Goal: Task Accomplishment & Management: Manage account settings

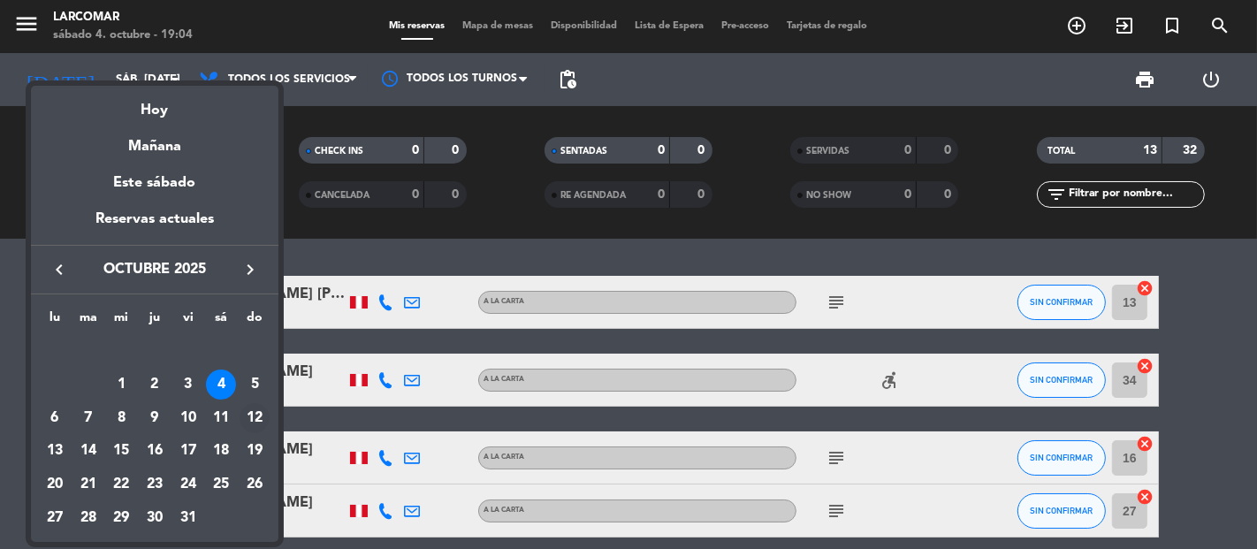
scroll to position [687, 0]
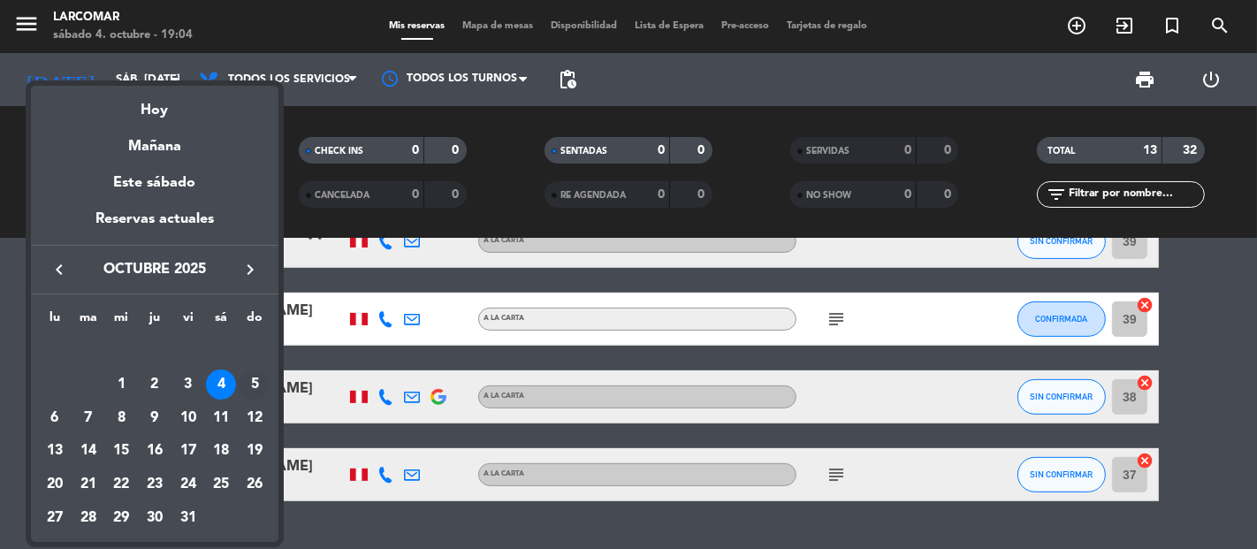
click at [260, 387] on div "5" at bounding box center [255, 385] width 30 height 30
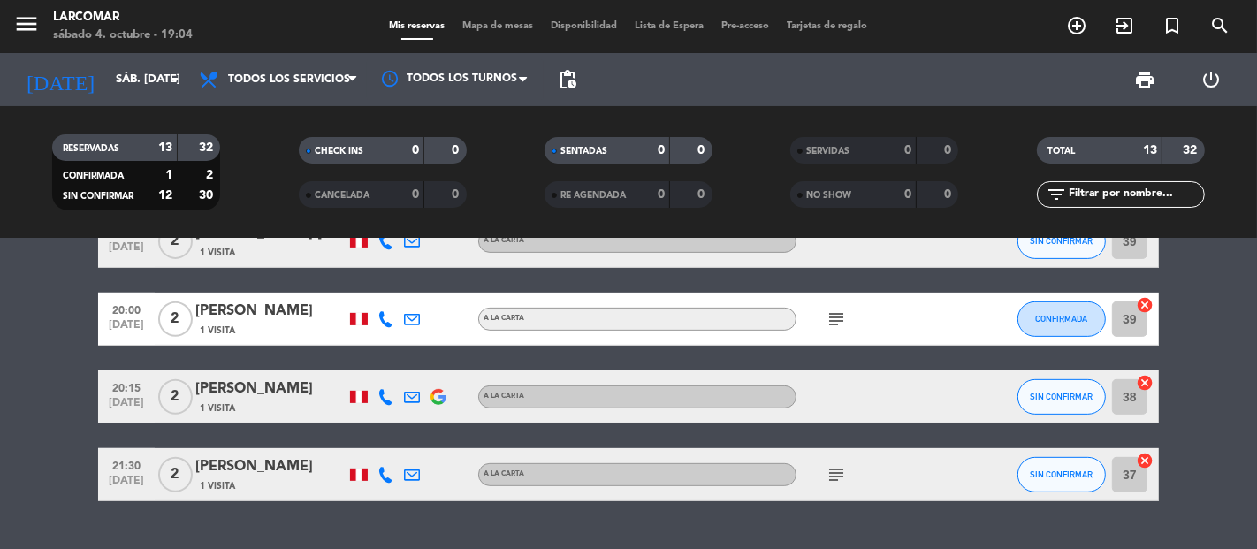
type input "dom. [DATE]"
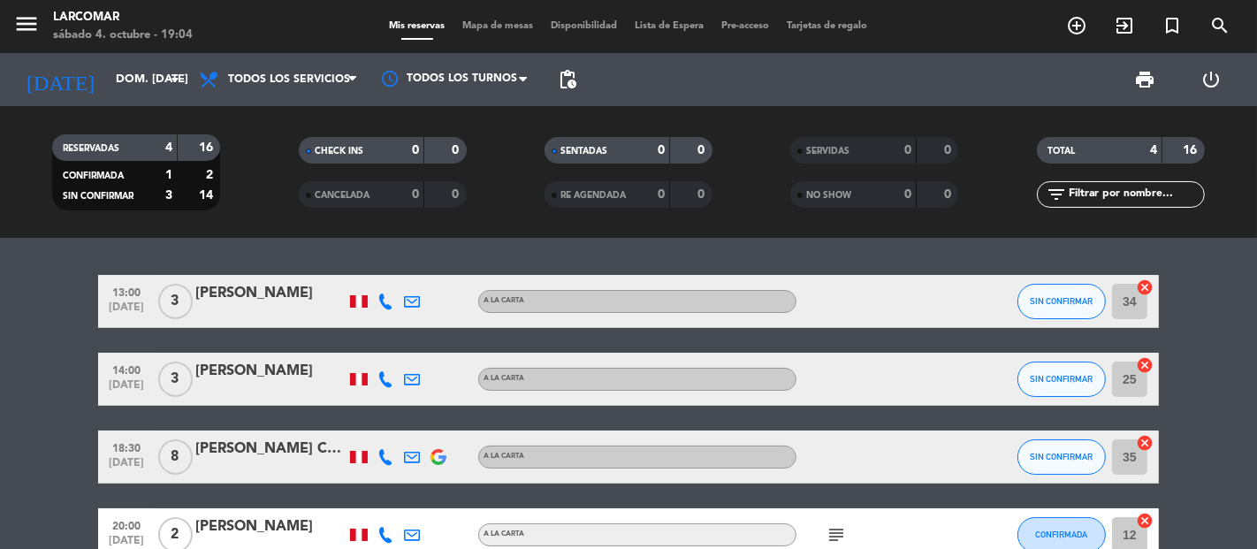
scroll to position [0, 0]
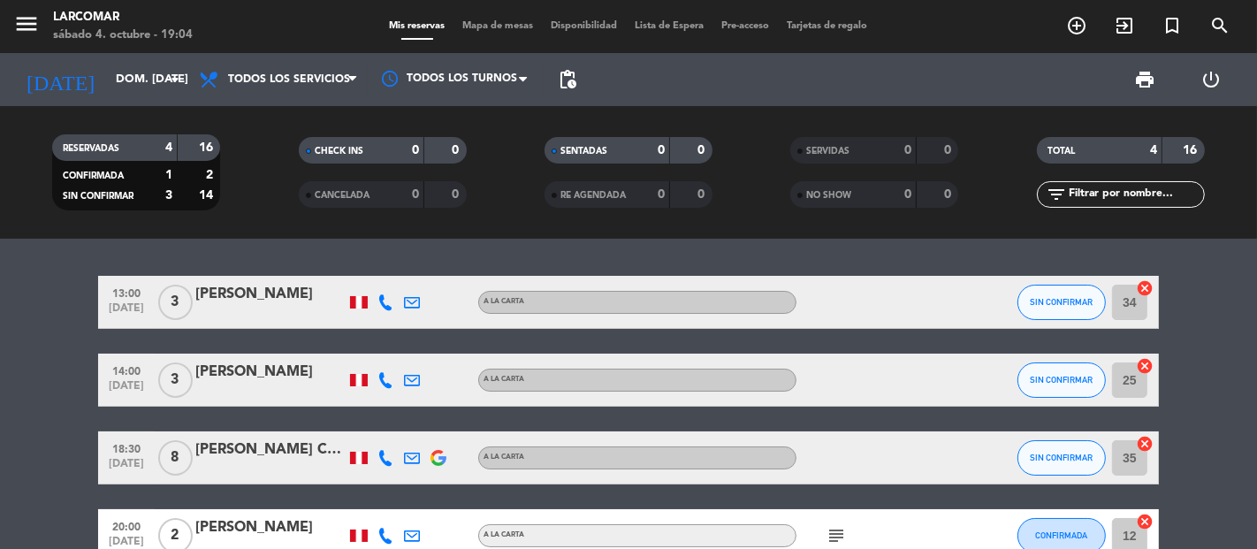
click at [226, 279] on div "13:00 [DATE] 3 [PERSON_NAME] A [PERSON_NAME] SIN CONFIRMAR 34 cancel" at bounding box center [628, 302] width 1061 height 53
click at [224, 295] on div "[PERSON_NAME]" at bounding box center [270, 294] width 150 height 23
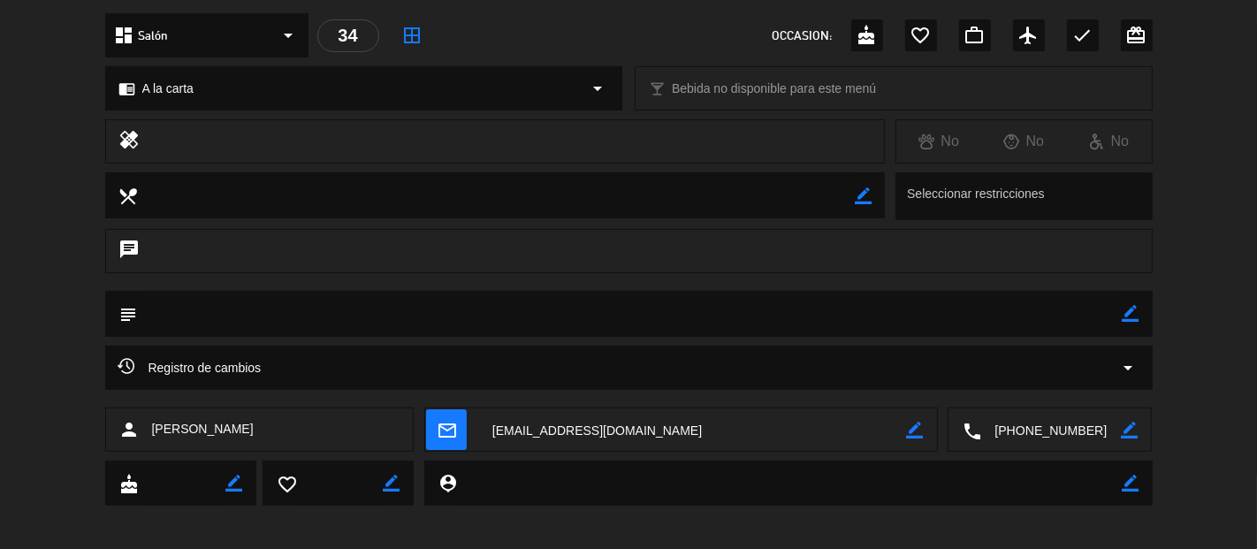
scroll to position [209, 0]
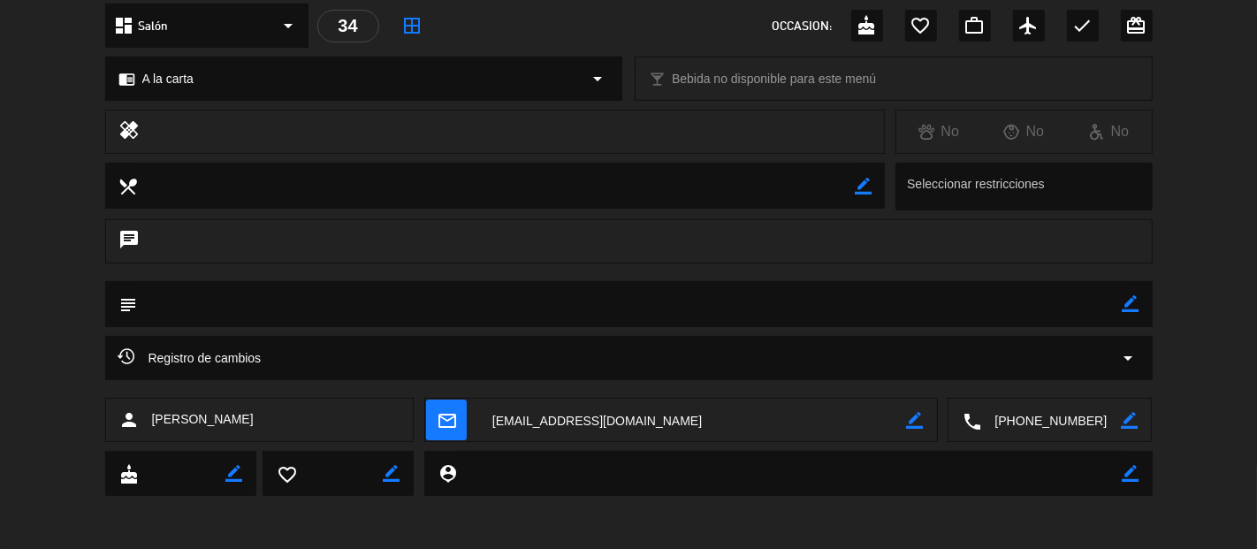
click at [1017, 411] on textarea at bounding box center [1051, 421] width 140 height 44
click at [554, 427] on textarea at bounding box center [693, 421] width 428 height 44
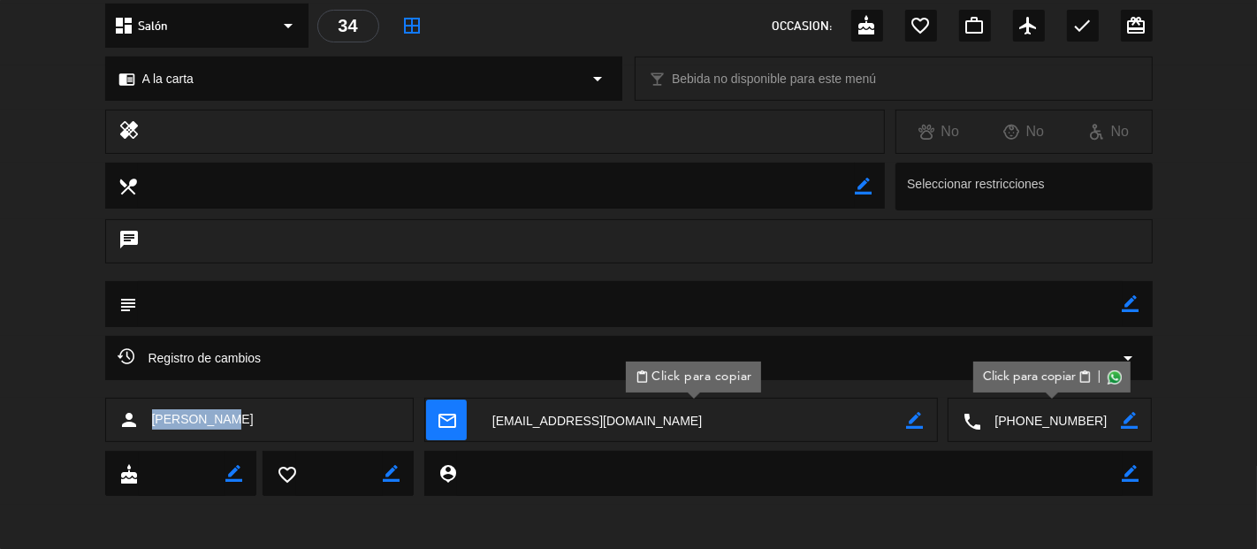
drag, startPoint x: 235, startPoint y: 423, endPoint x: 148, endPoint y: 427, distance: 87.6
click at [148, 427] on div "person [PERSON_NAME]" at bounding box center [259, 420] width 309 height 44
copy span "[PERSON_NAME]"
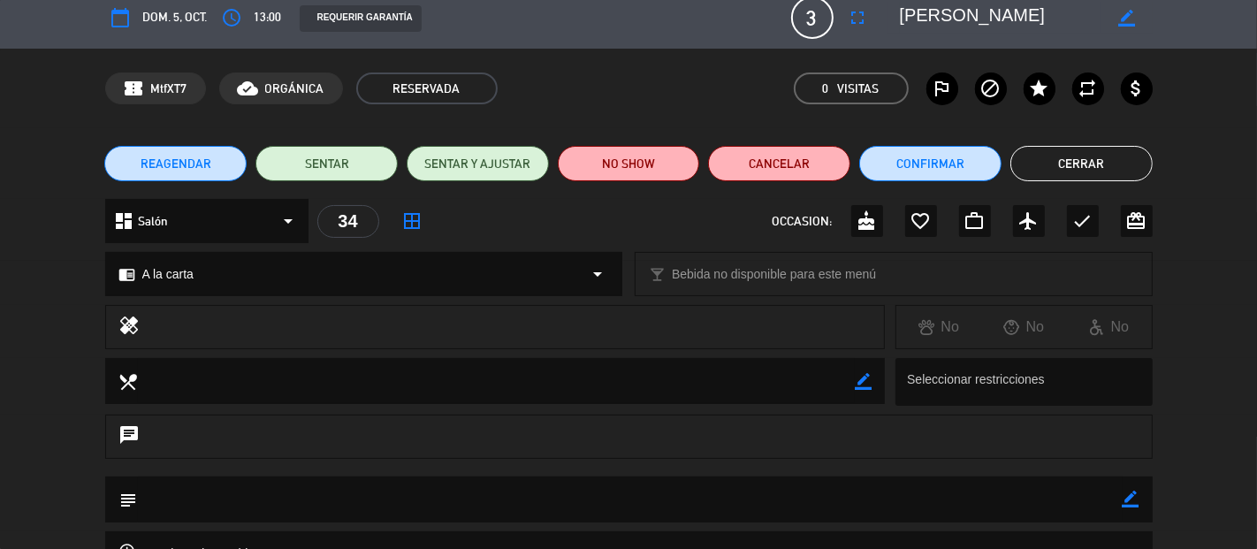
scroll to position [12, 0]
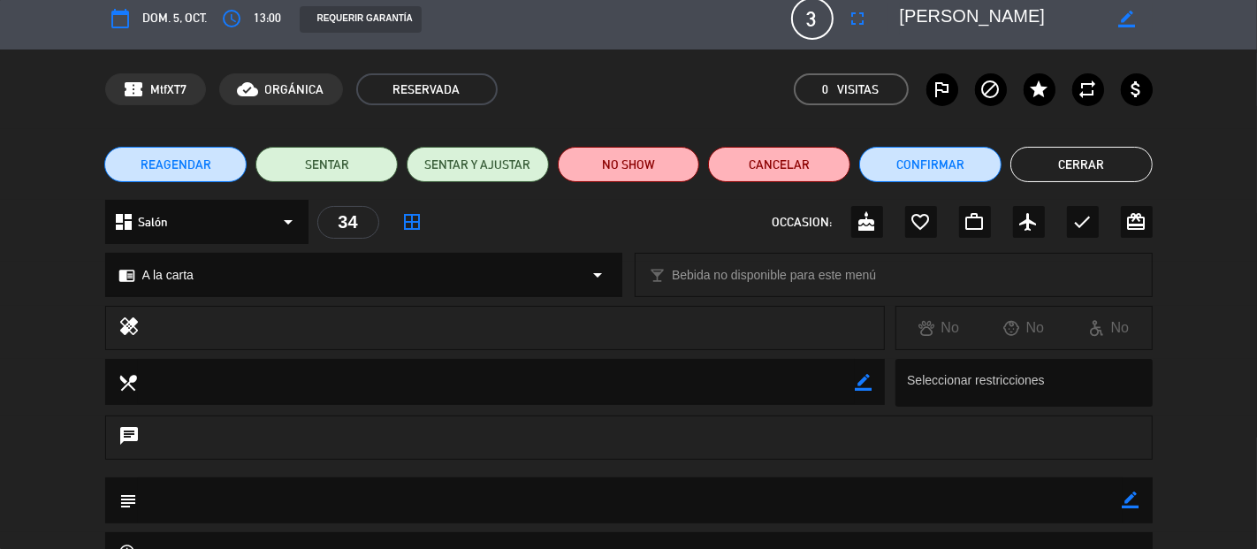
click at [1067, 156] on button "Cerrar" at bounding box center [1081, 164] width 142 height 35
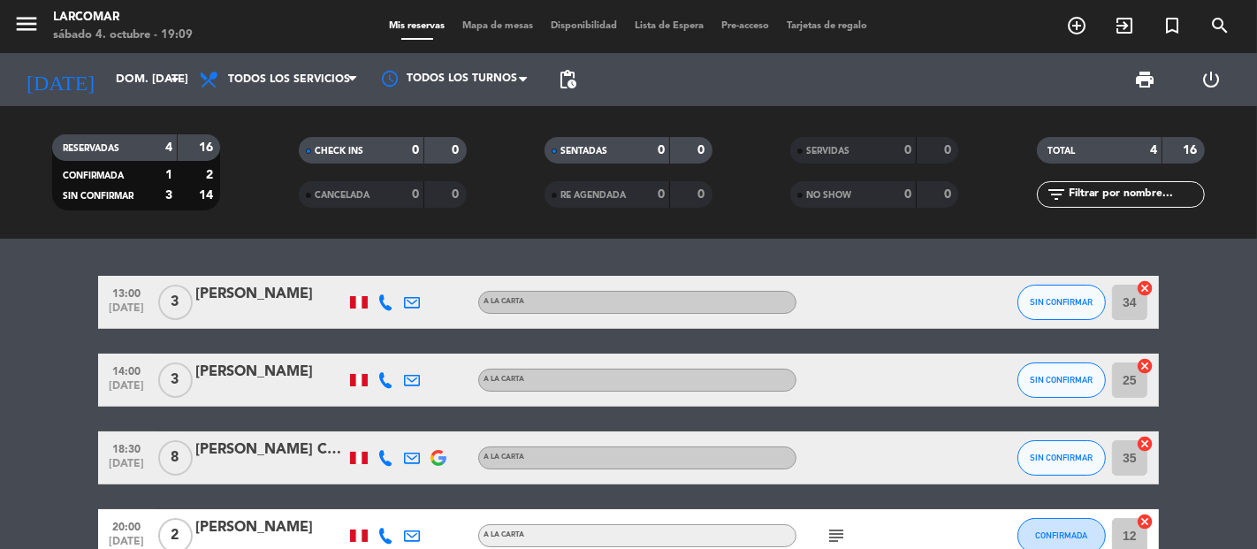
click at [235, 288] on div "[PERSON_NAME]" at bounding box center [270, 294] width 150 height 23
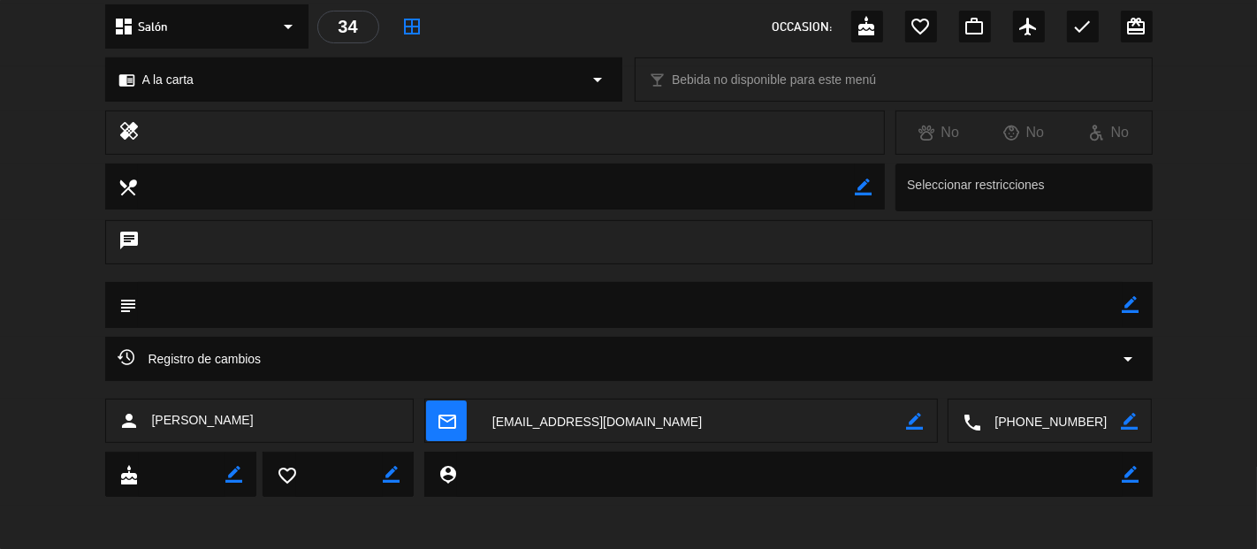
scroll to position [209, 0]
click at [1041, 425] on textarea at bounding box center [1051, 421] width 140 height 44
click at [47, 354] on div "Registro de cambios arrow_drop_down" at bounding box center [628, 367] width 1257 height 62
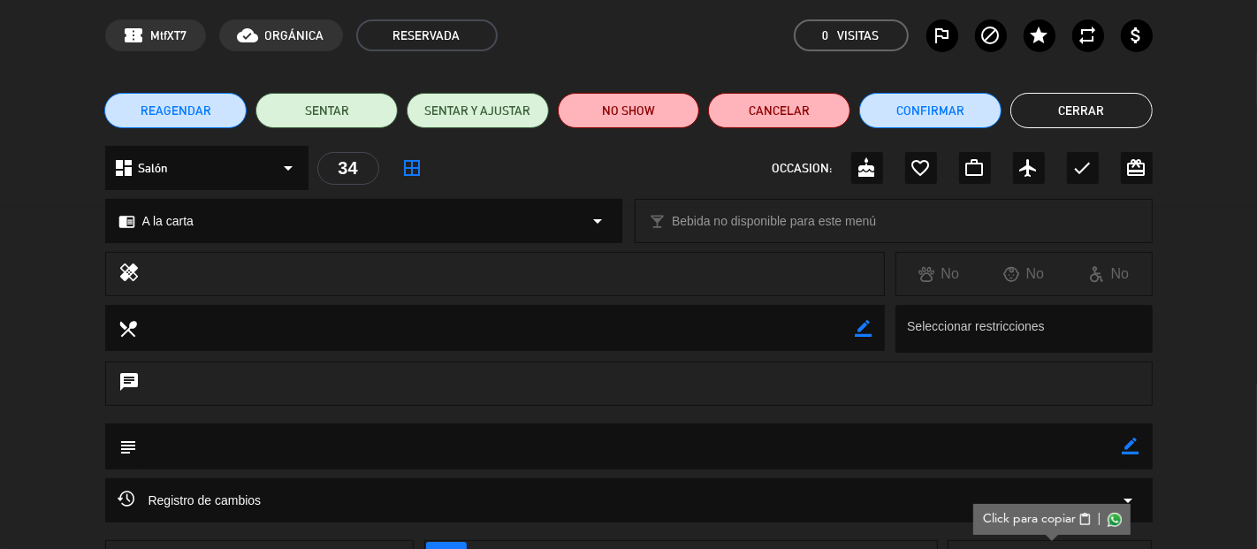
scroll to position [86, 0]
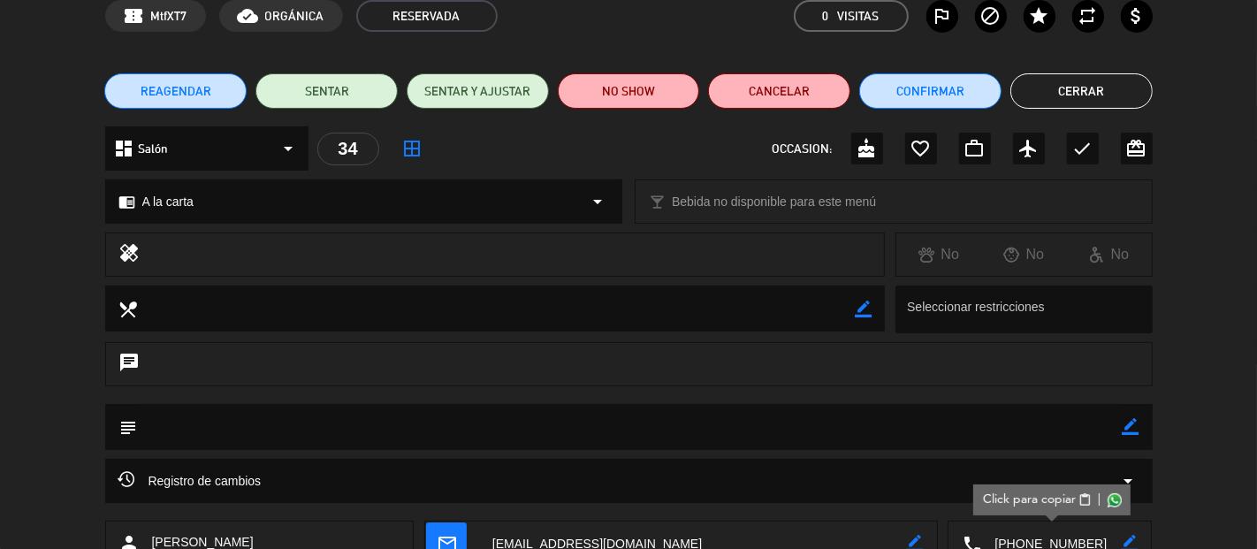
click at [1080, 100] on button "Cerrar" at bounding box center [1081, 90] width 142 height 35
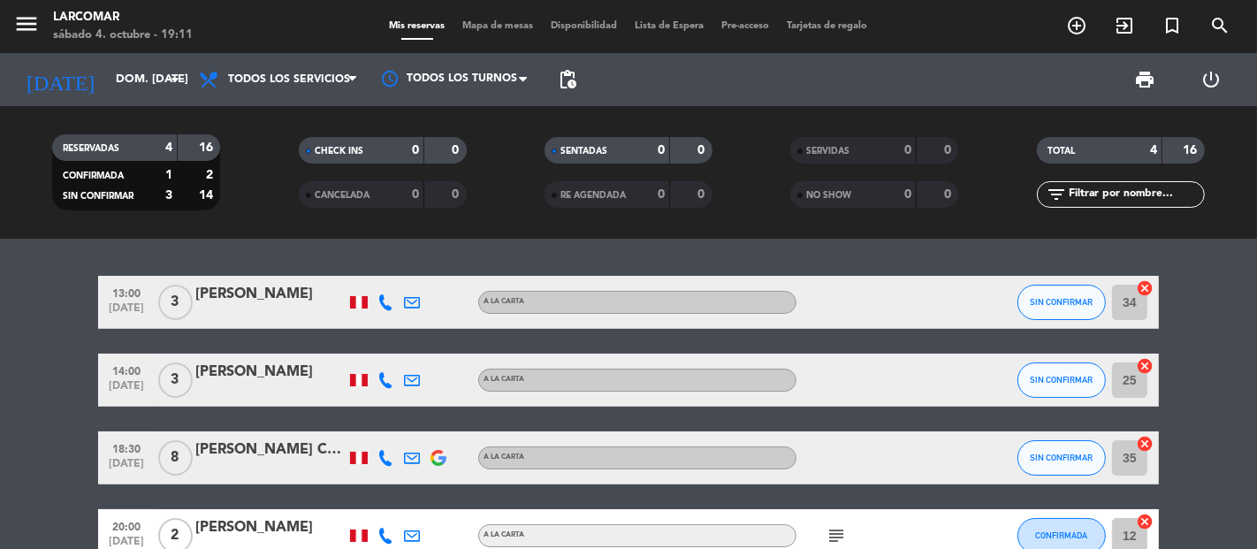
click at [11, 25] on div "menu Larcomar sábado 4. octubre - 19:11" at bounding box center [157, 27] width 315 height 42
click at [36, 28] on icon "menu" at bounding box center [26, 24] width 27 height 27
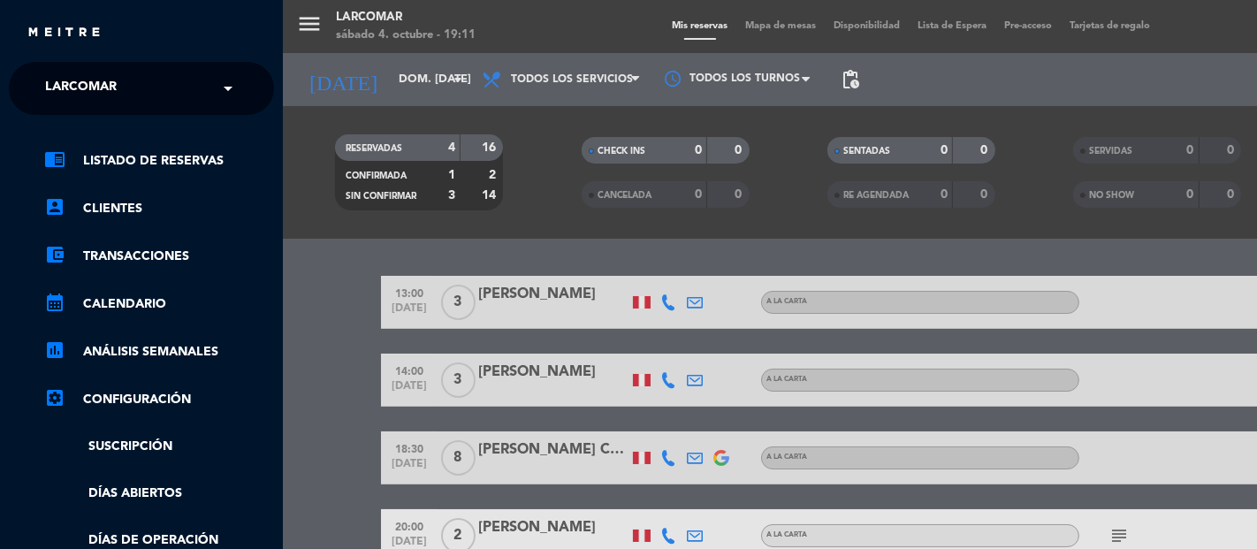
click at [230, 85] on span at bounding box center [232, 88] width 30 height 37
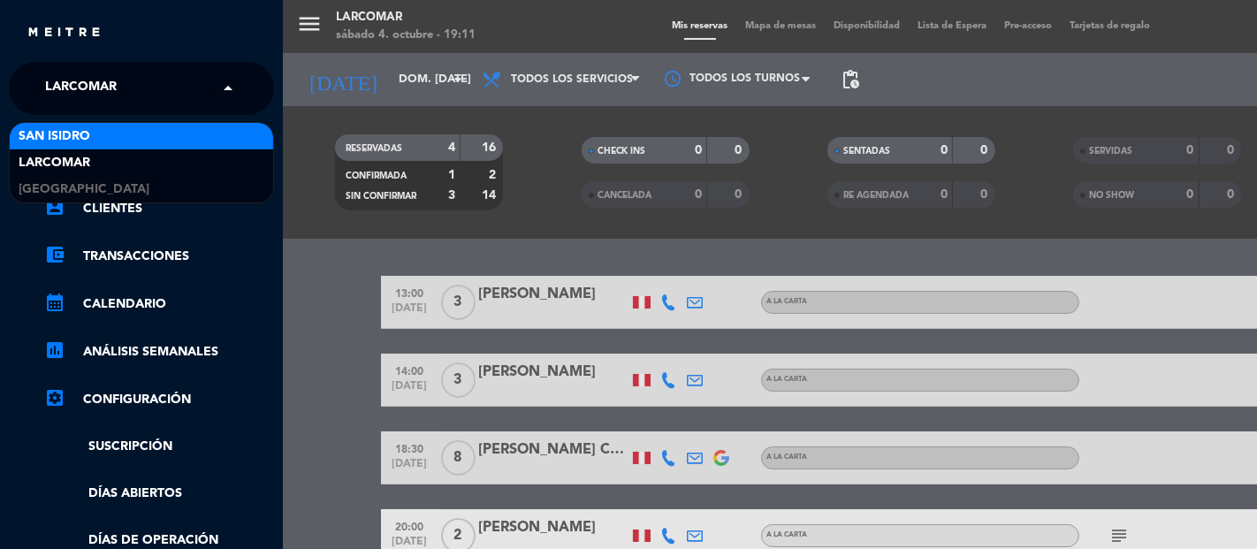
click at [127, 133] on div "San Isidro" at bounding box center [141, 136] width 263 height 27
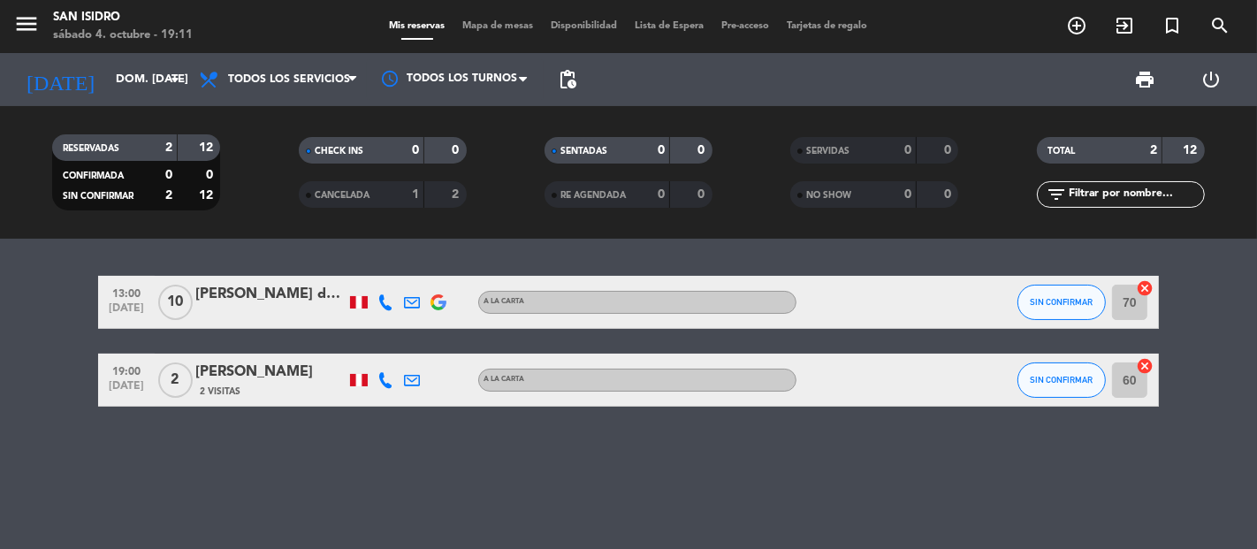
click at [260, 296] on div "[PERSON_NAME] del [PERSON_NAME]" at bounding box center [270, 294] width 150 height 23
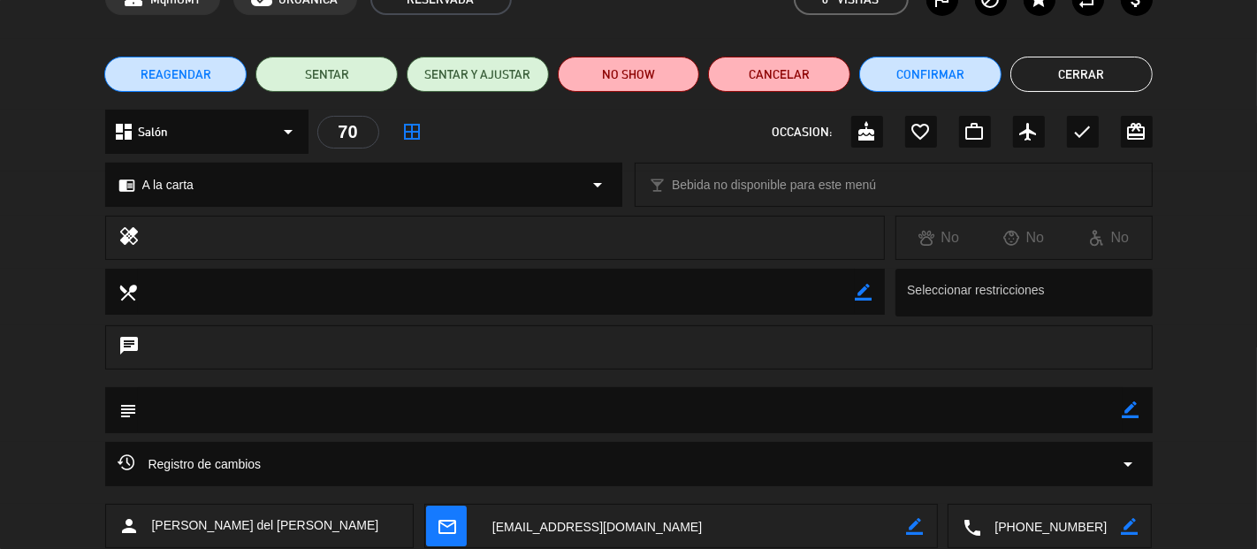
scroll to position [196, 0]
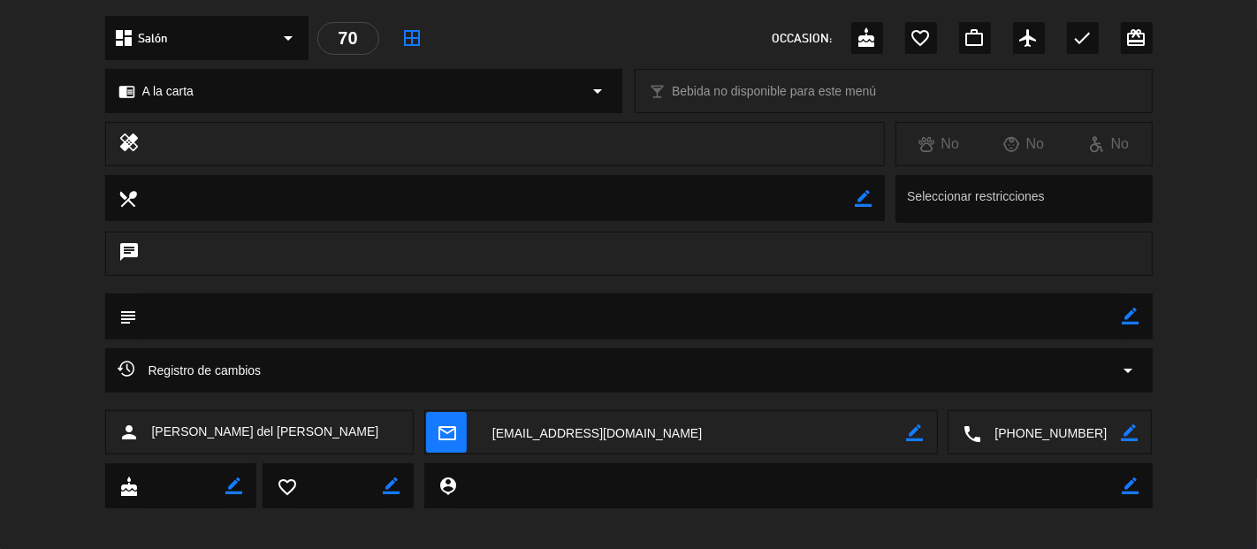
click at [1054, 444] on textarea at bounding box center [1051, 433] width 140 height 44
click at [646, 436] on textarea at bounding box center [693, 433] width 428 height 44
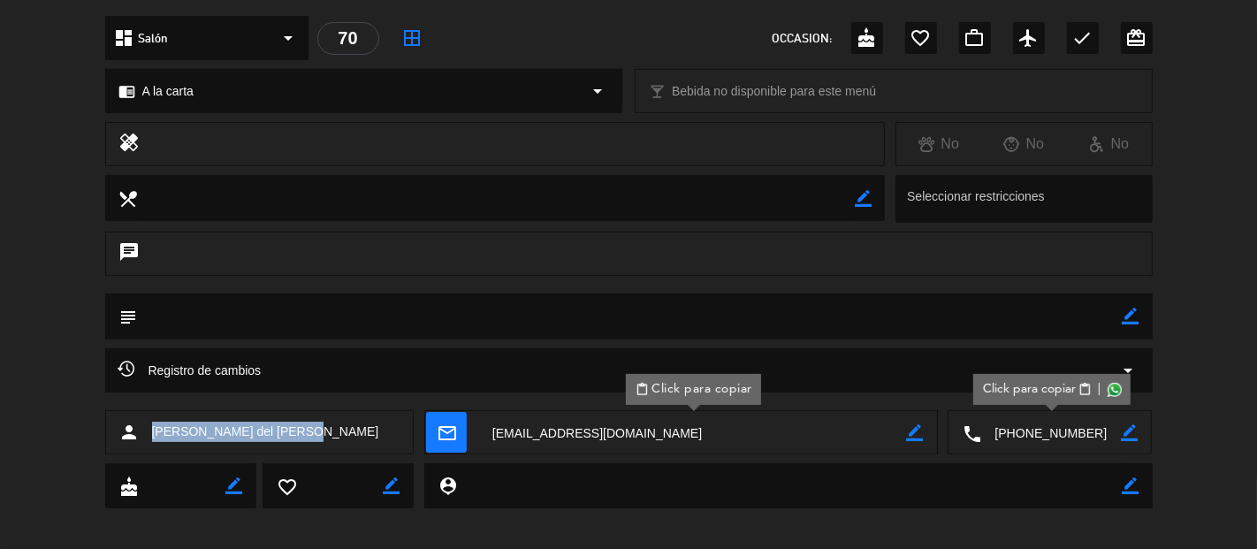
drag, startPoint x: 302, startPoint y: 427, endPoint x: 156, endPoint y: 435, distance: 147.0
click at [156, 435] on div "person [PERSON_NAME] del [PERSON_NAME]" at bounding box center [259, 432] width 309 height 44
copy span "[PERSON_NAME] del [PERSON_NAME]"
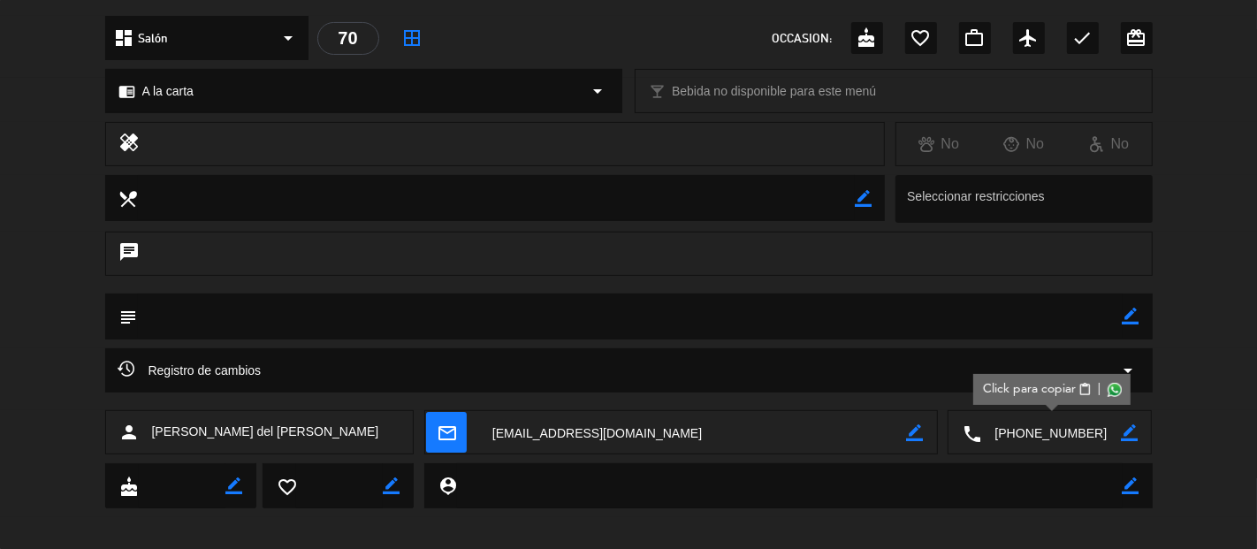
click at [30, 240] on div "chat" at bounding box center [628, 263] width 1257 height 62
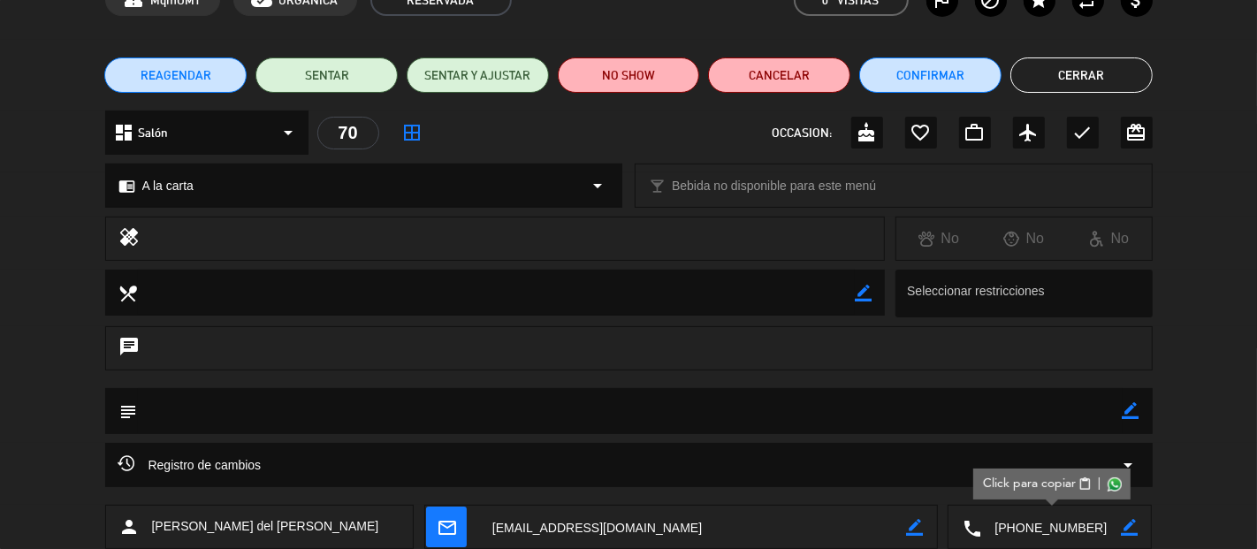
scroll to position [0, 0]
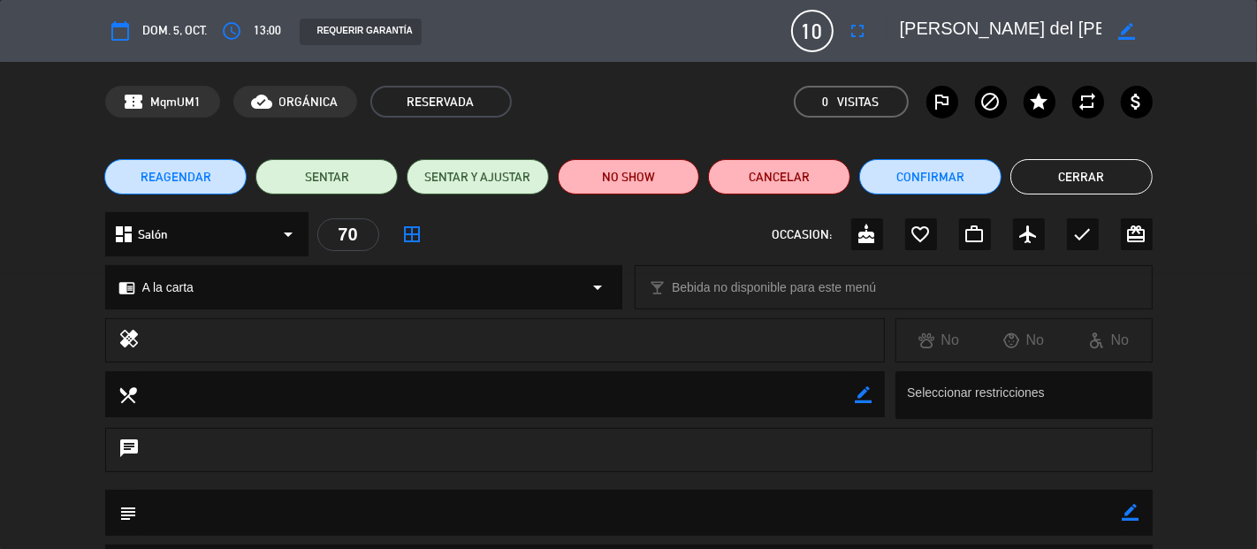
click at [1082, 182] on button "Cerrar" at bounding box center [1081, 176] width 142 height 35
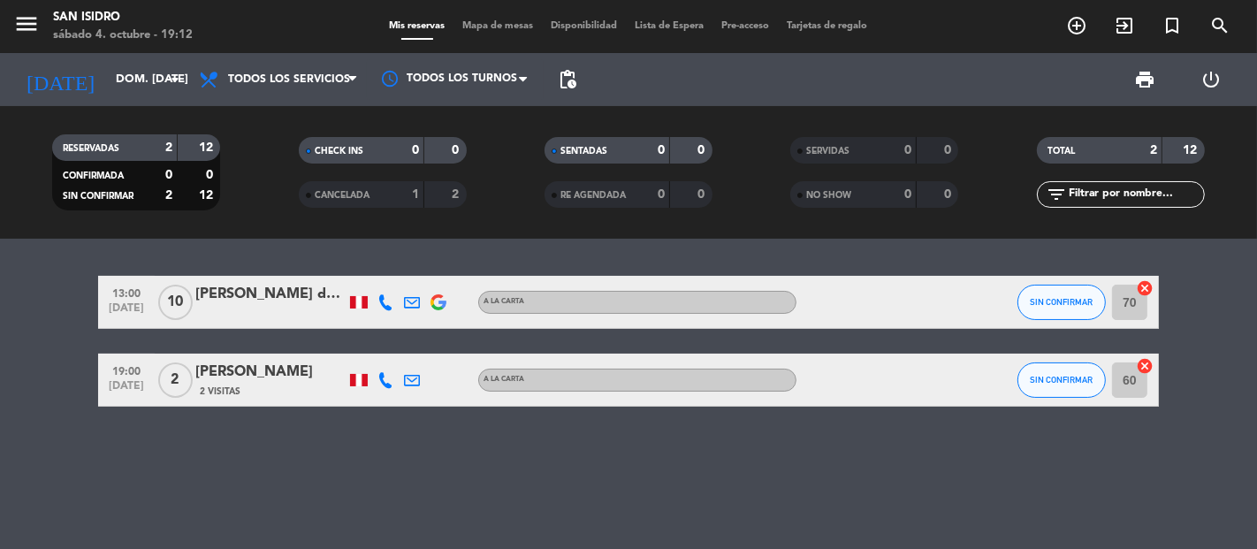
click at [0, 375] on bookings-row "13:00 [DATE] [PERSON_NAME] del [PERSON_NAME] A [PERSON_NAME] SIN CONFIRMAR 70 c…" at bounding box center [628, 341] width 1257 height 131
